Goal: Task Accomplishment & Management: Manage account settings

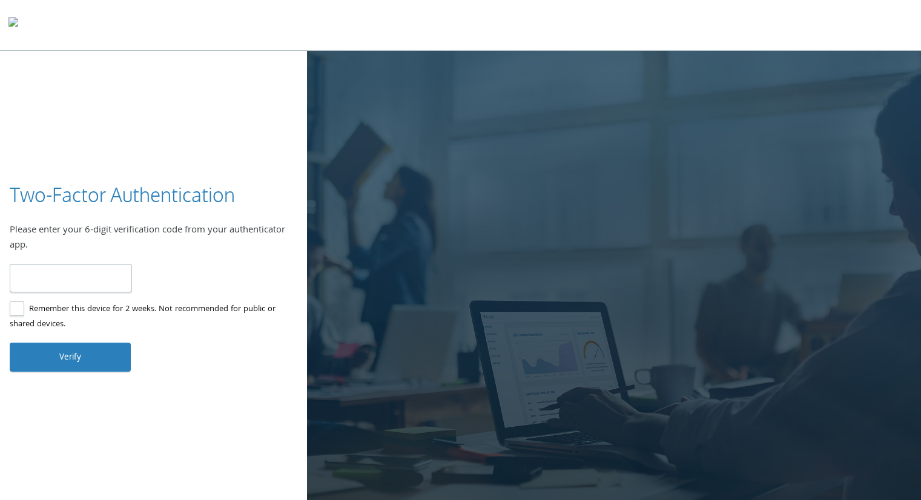
click at [73, 271] on input "number" at bounding box center [71, 278] width 122 height 28
type input "******"
